Goal: Task Accomplishment & Management: Use online tool/utility

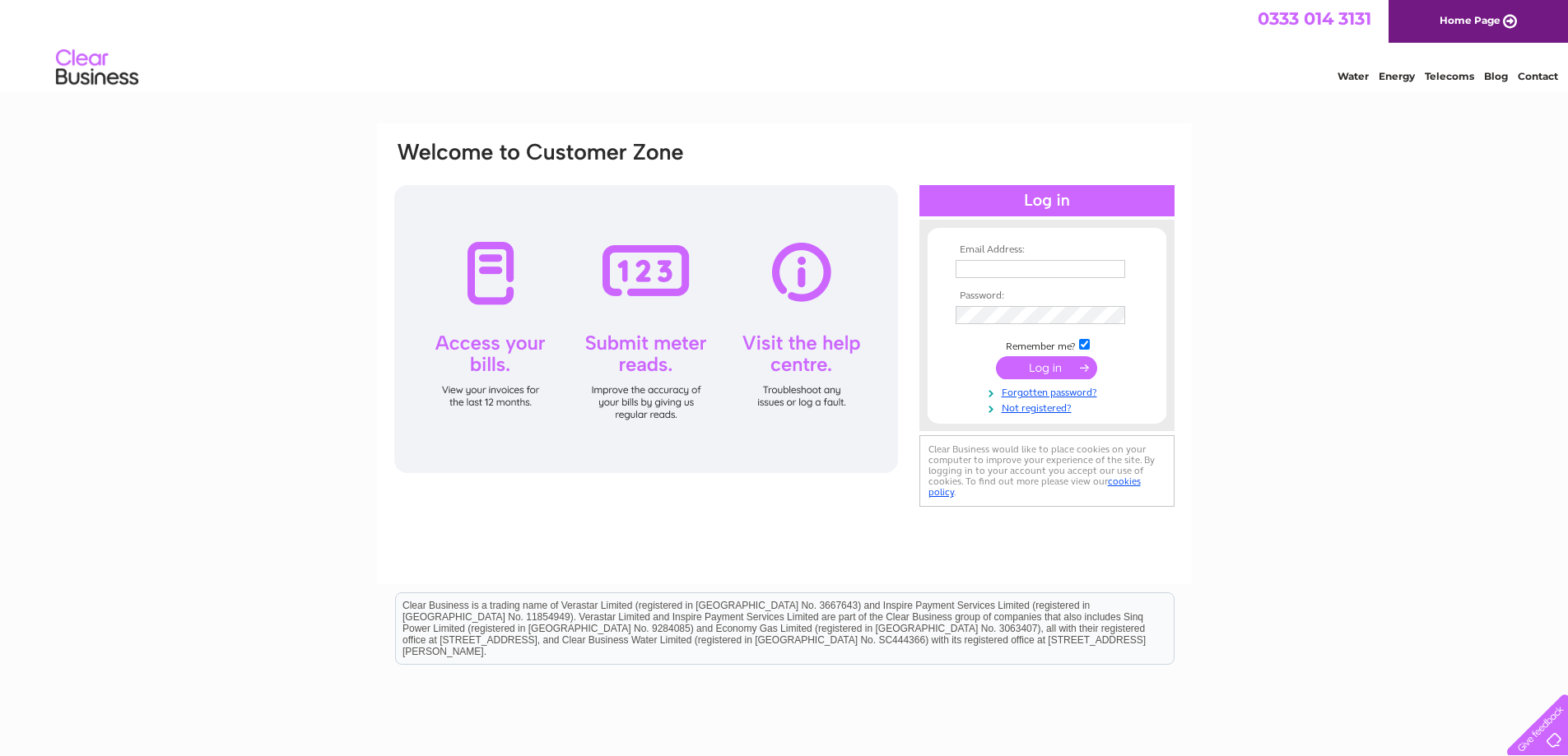
type input "bevacetuning@hotmail.co.uk"
click at [1066, 373] on input "submit" at bounding box center [1046, 368] width 101 height 23
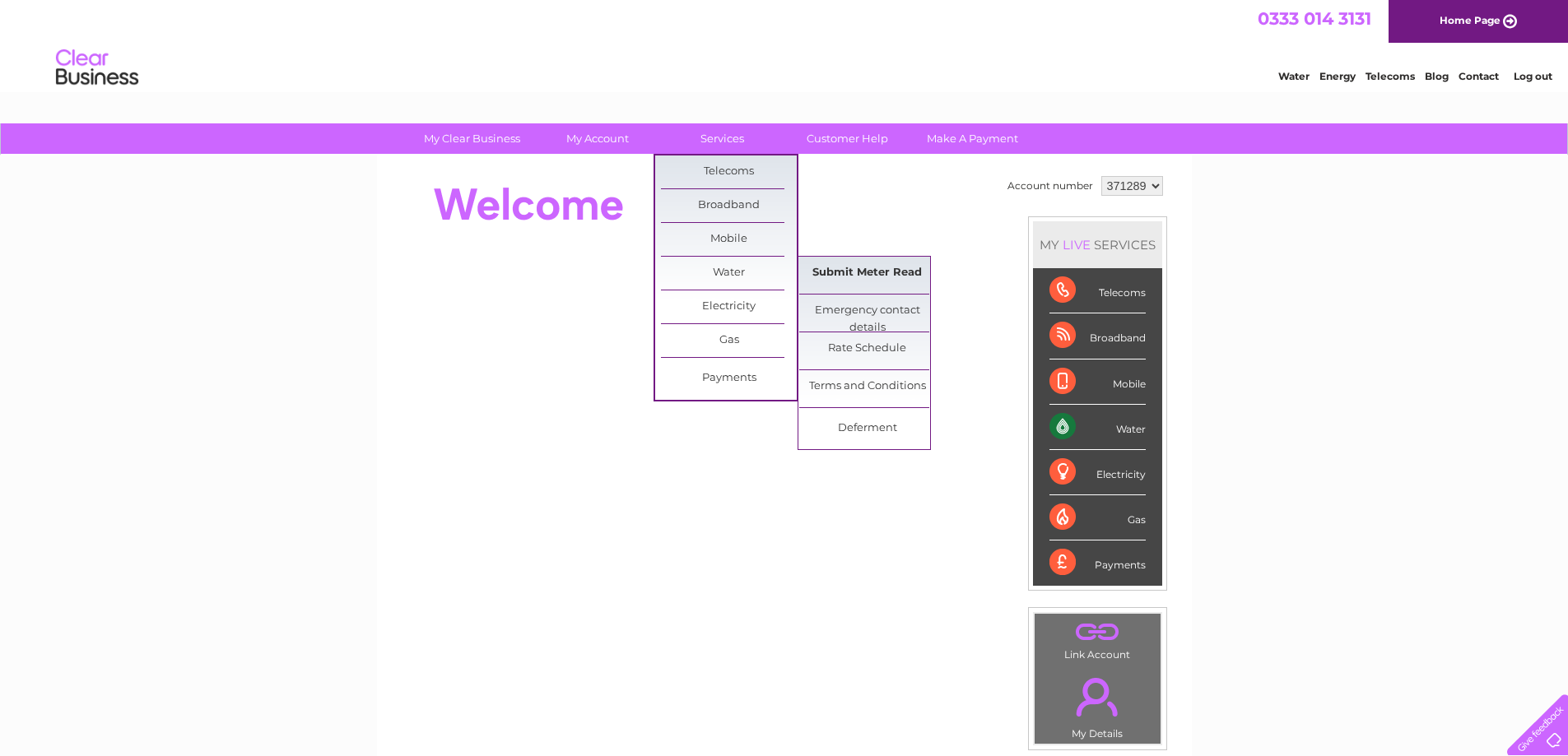
click at [859, 279] on link "Submit Meter Read" at bounding box center [867, 273] width 135 height 33
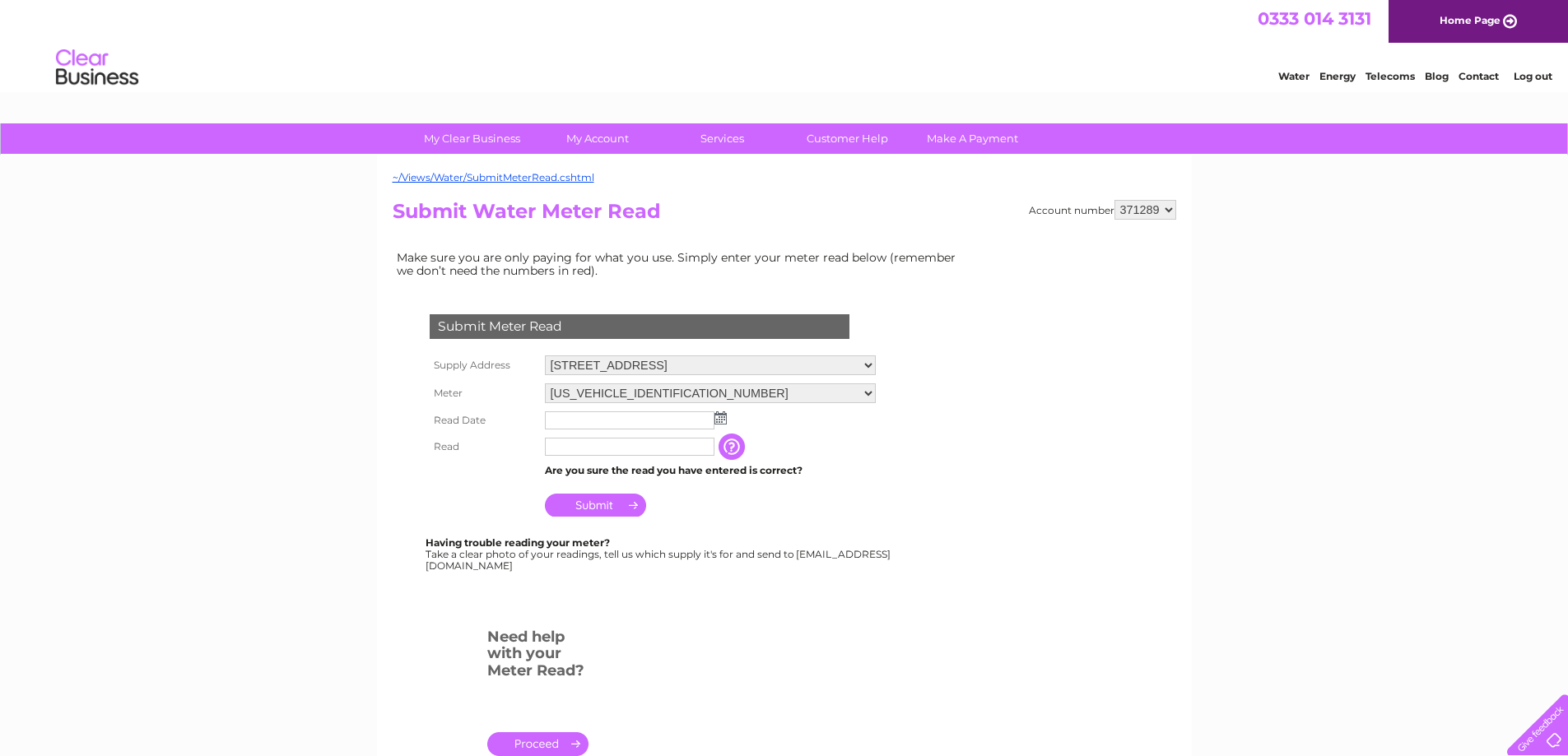
click at [724, 422] on img at bounding box center [721, 418] width 12 height 13
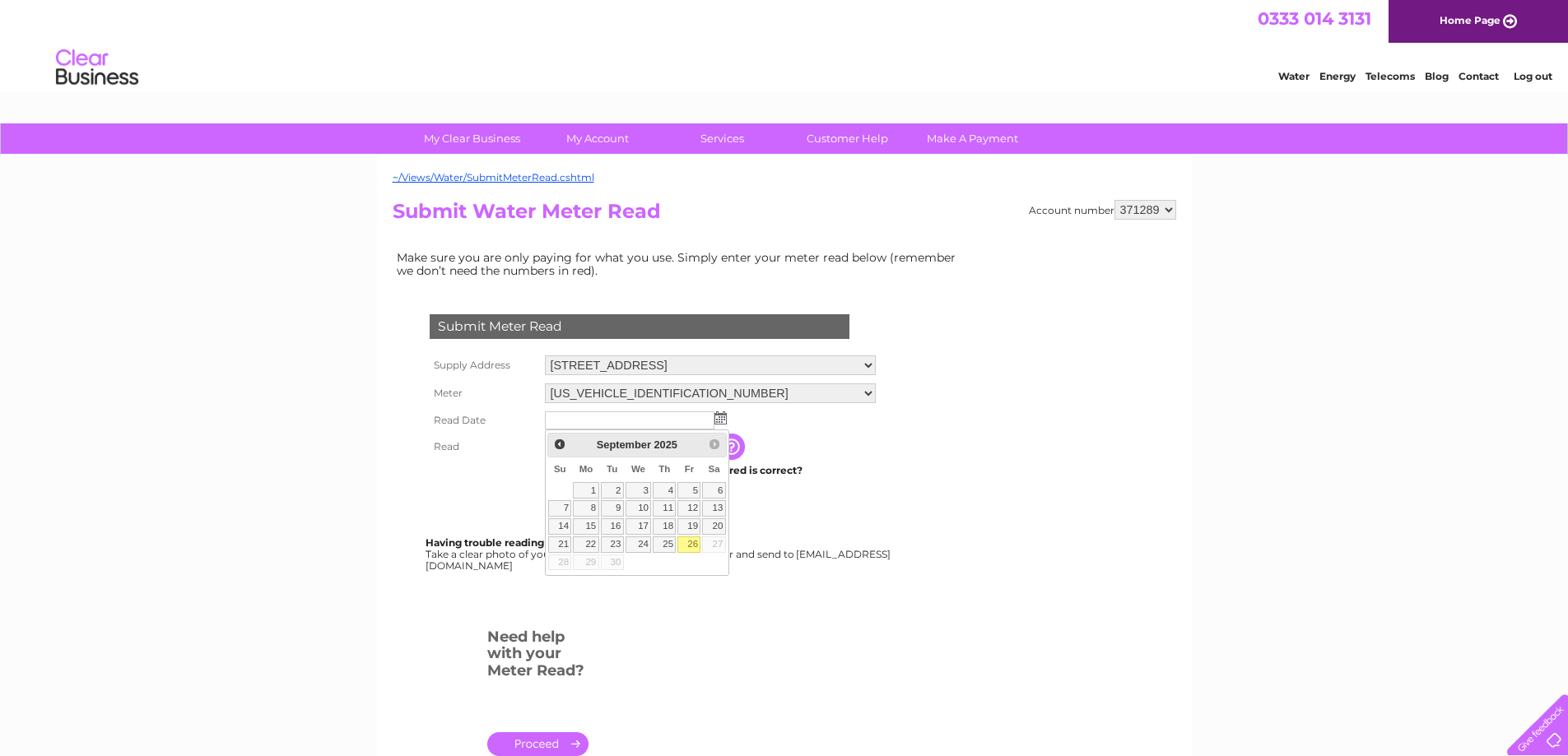
click at [688, 549] on link "26" at bounding box center [689, 545] width 23 height 16
type input "2025/09/26"
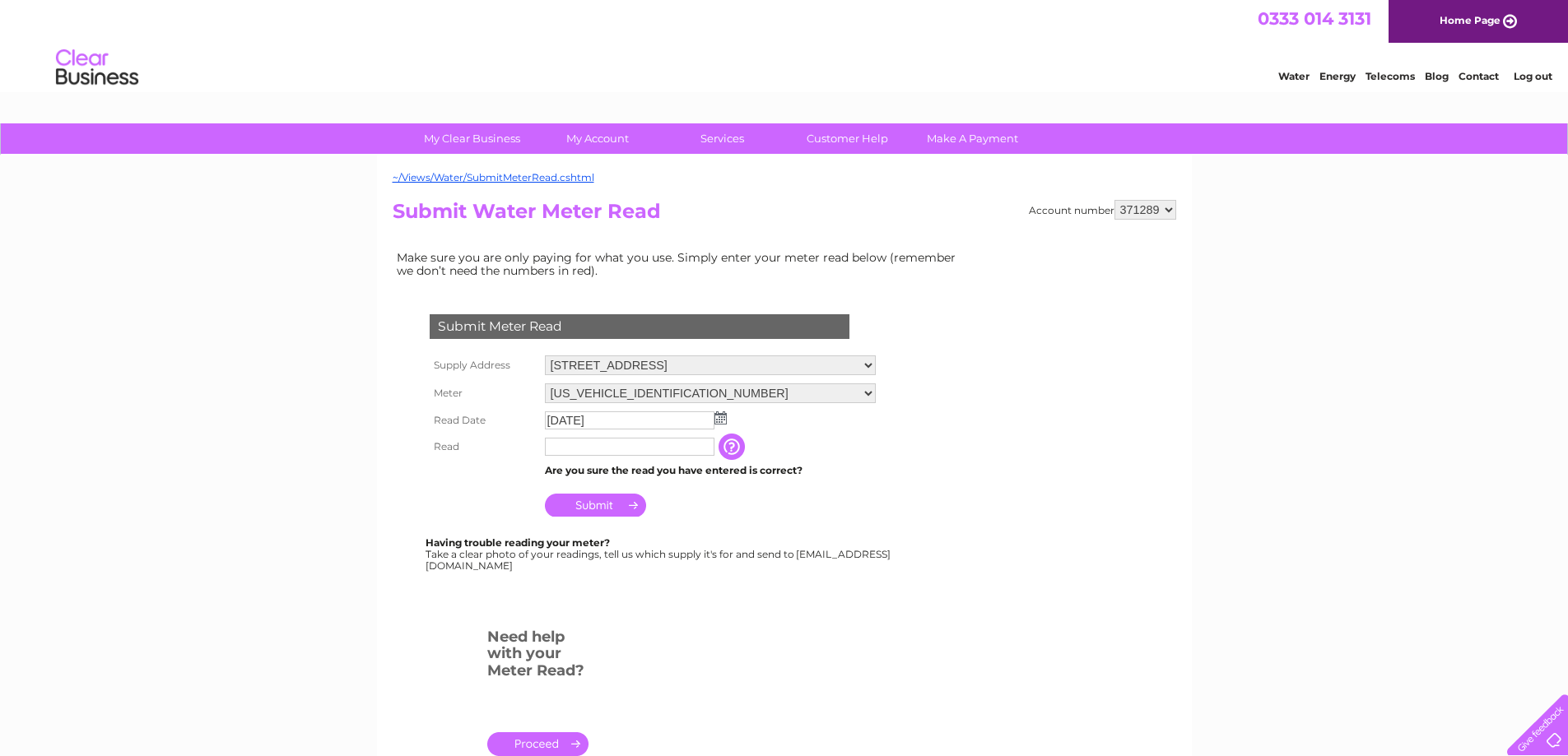
click at [604, 447] on input "text" at bounding box center [629, 447] width 169 height 18
type input "77"
click at [586, 510] on input "Submit" at bounding box center [595, 507] width 101 height 23
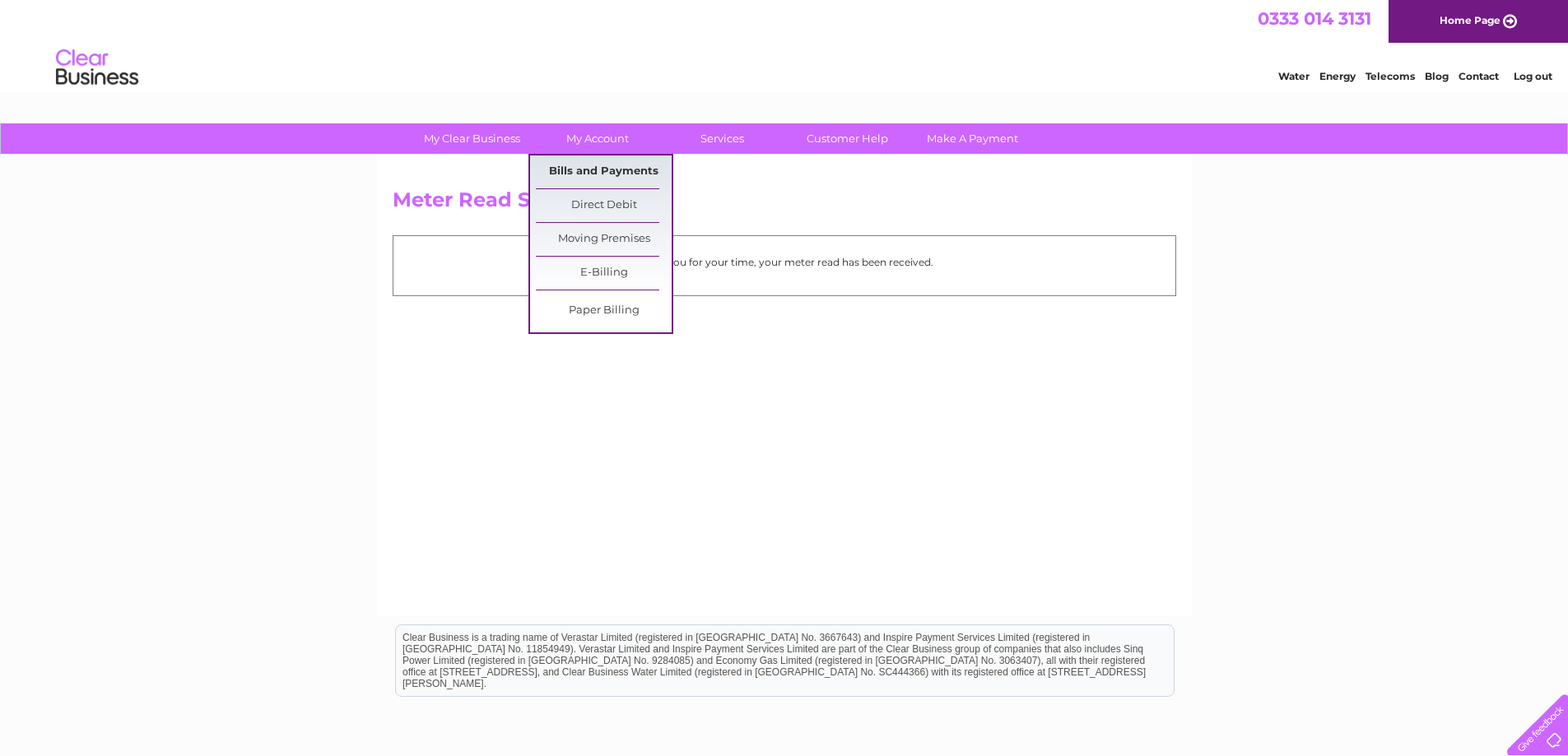
click at [593, 169] on link "Bills and Payments" at bounding box center [603, 172] width 135 height 33
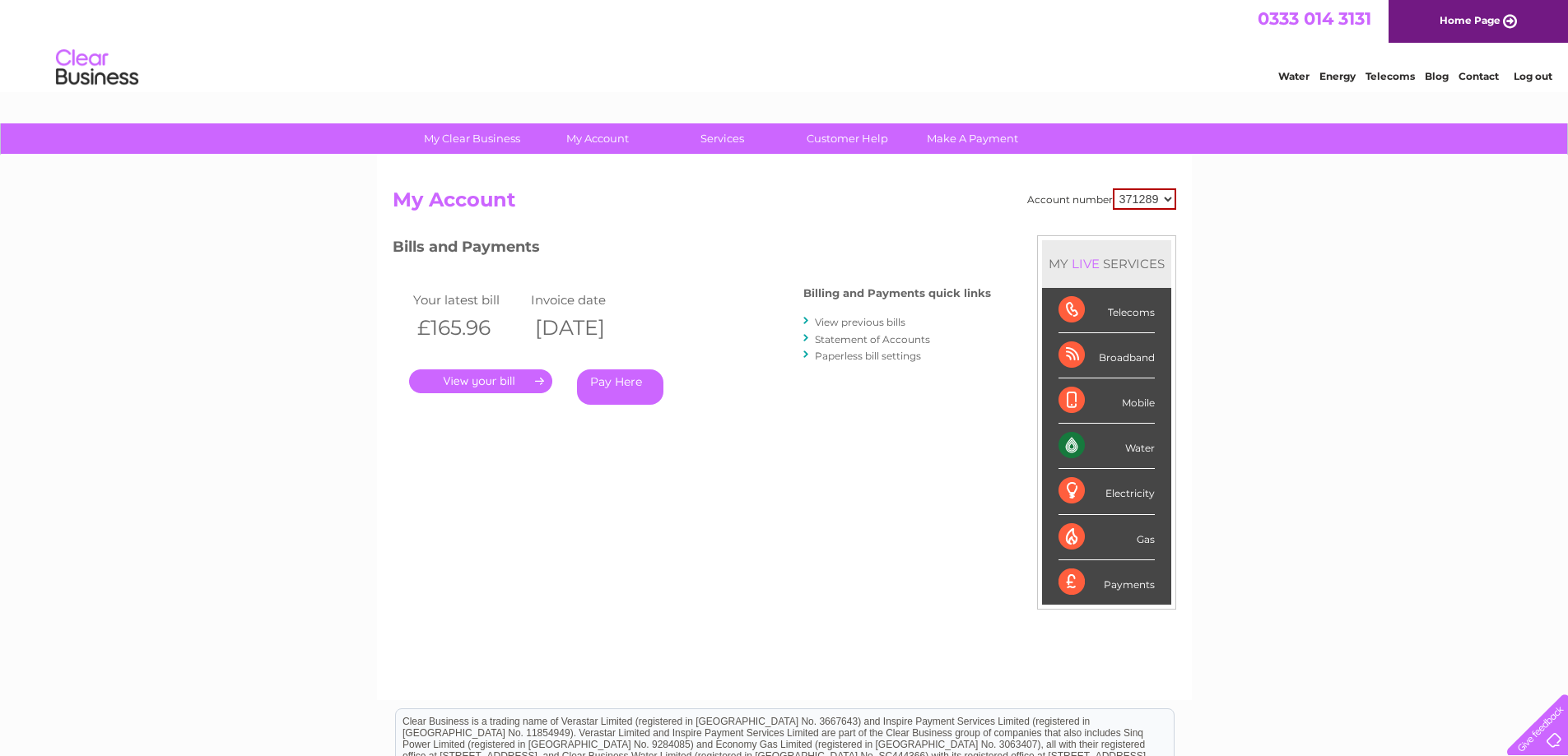
click at [508, 378] on link "." at bounding box center [480, 381] width 143 height 24
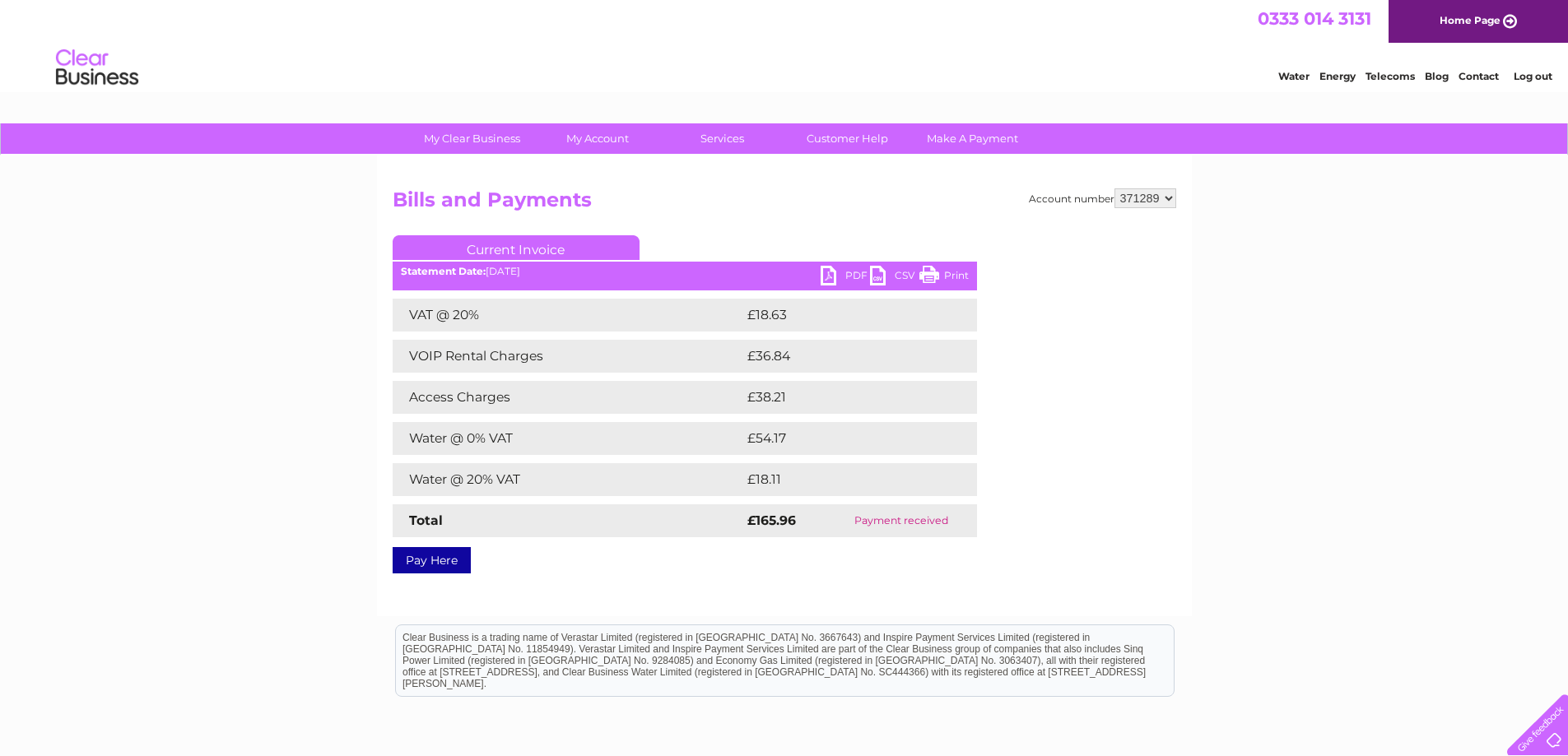
click at [851, 277] on link "PDF" at bounding box center [845, 278] width 49 height 24
click at [1536, 78] on link "Log out" at bounding box center [1533, 76] width 38 height 12
